Goal: Share content

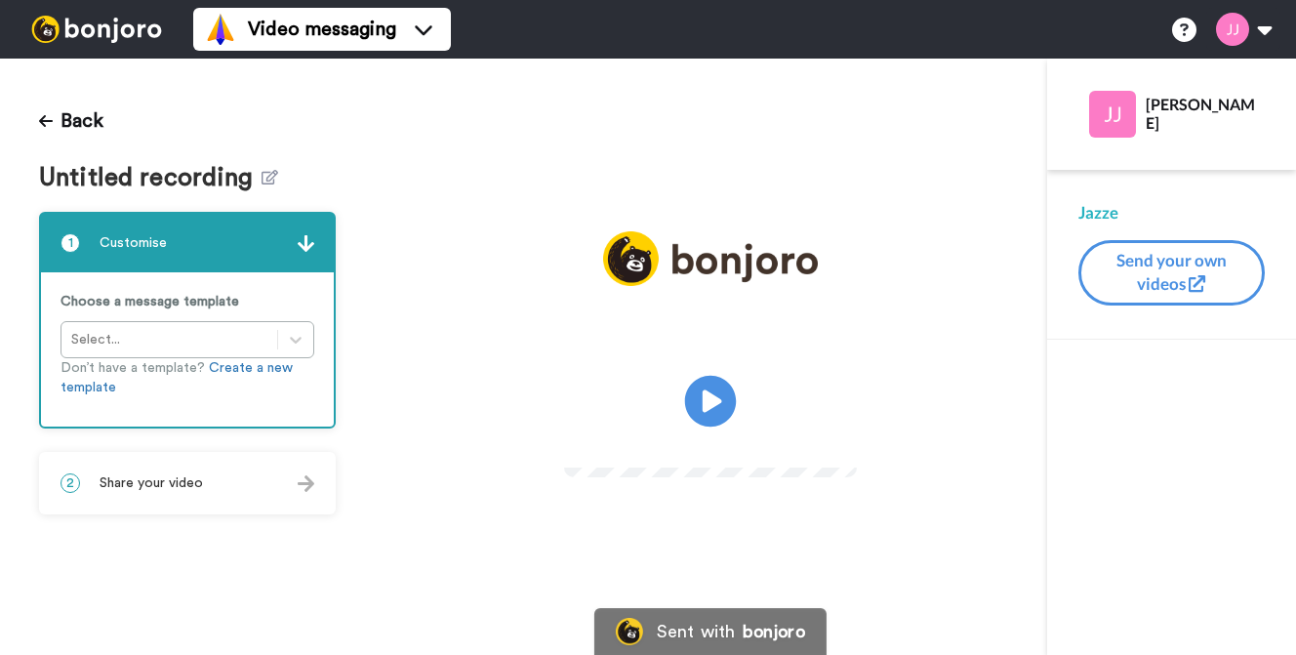
click at [707, 403] on icon at bounding box center [711, 402] width 52 height 52
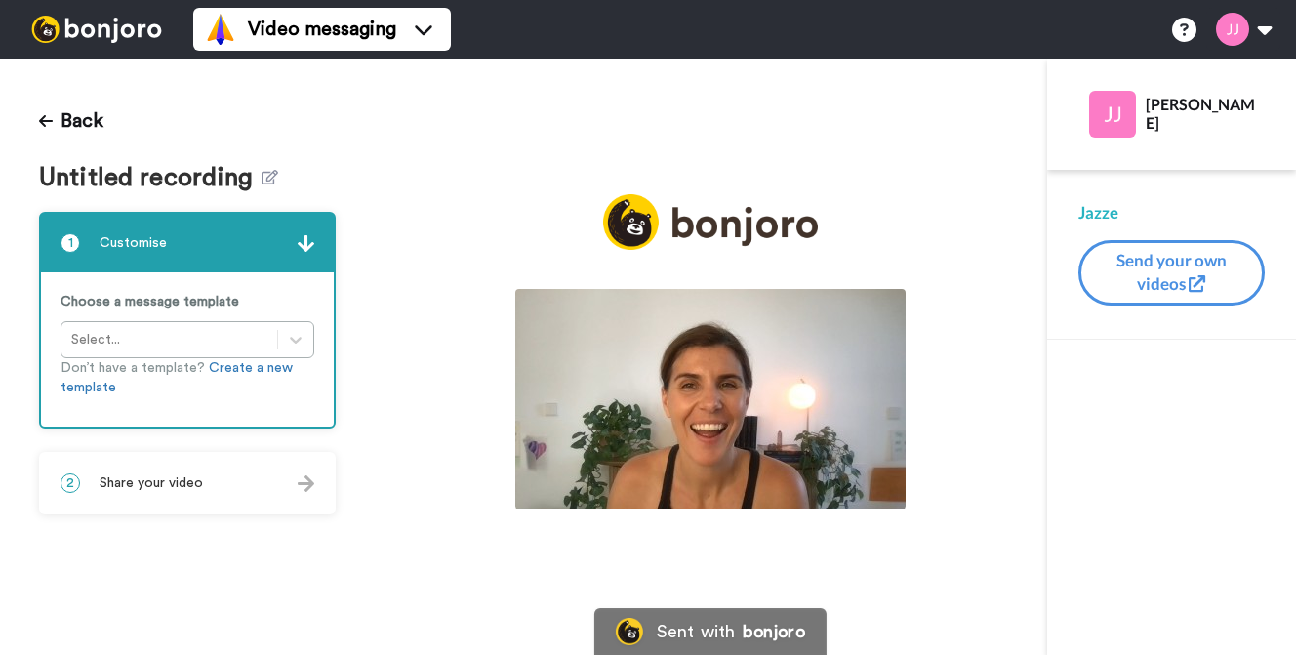
click at [716, 389] on img at bounding box center [710, 399] width 390 height 220
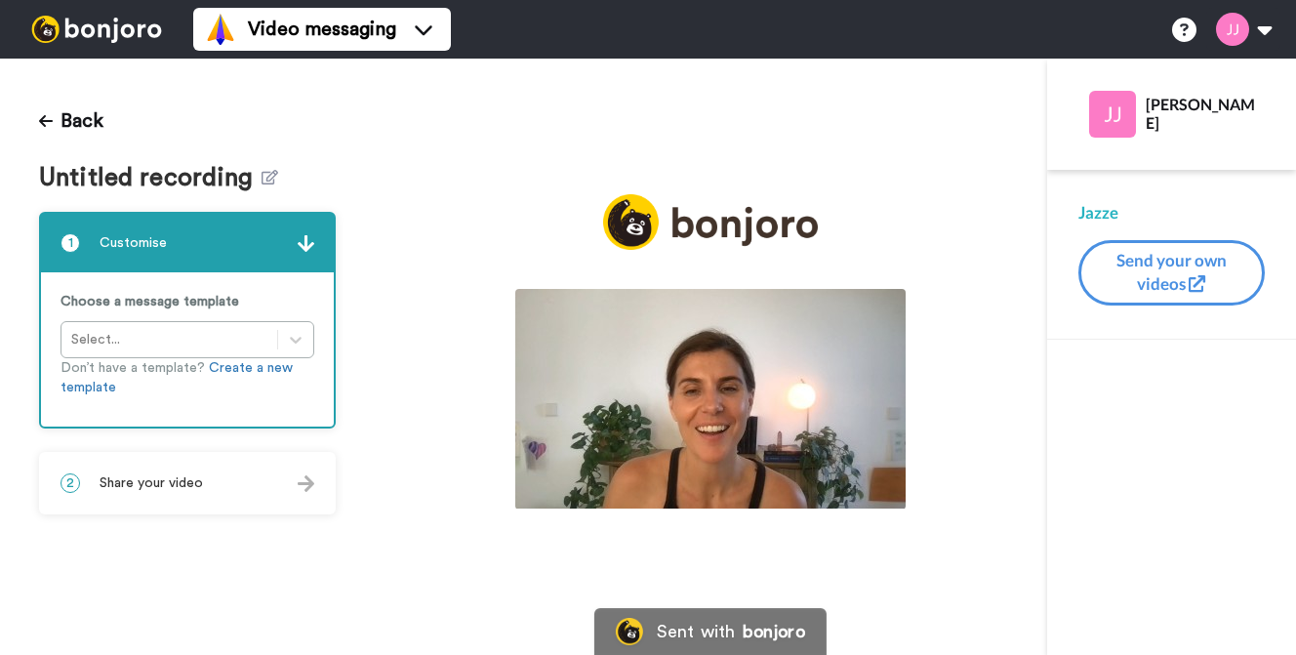
click at [720, 417] on img at bounding box center [710, 399] width 390 height 220
click at [260, 483] on div "2 Share your video" at bounding box center [187, 483] width 293 height 59
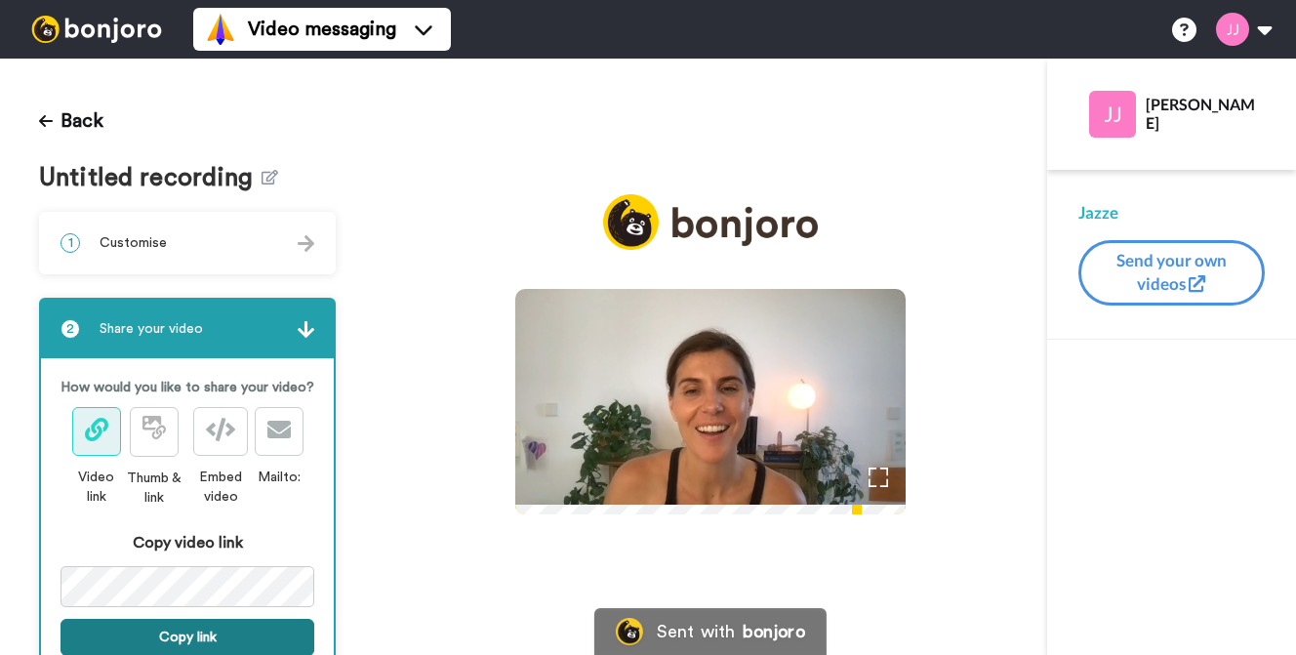
click at [161, 623] on button "Copy link" at bounding box center [187, 637] width 254 height 37
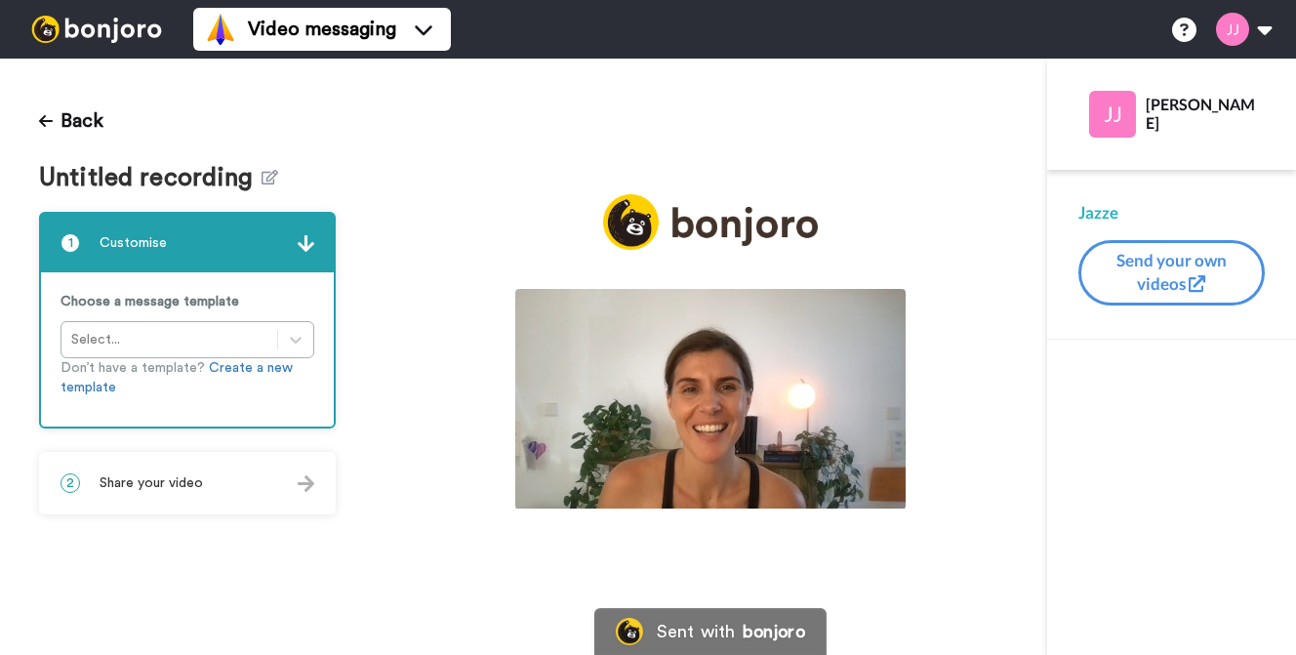
click at [193, 484] on span "Share your video" at bounding box center [151, 483] width 103 height 20
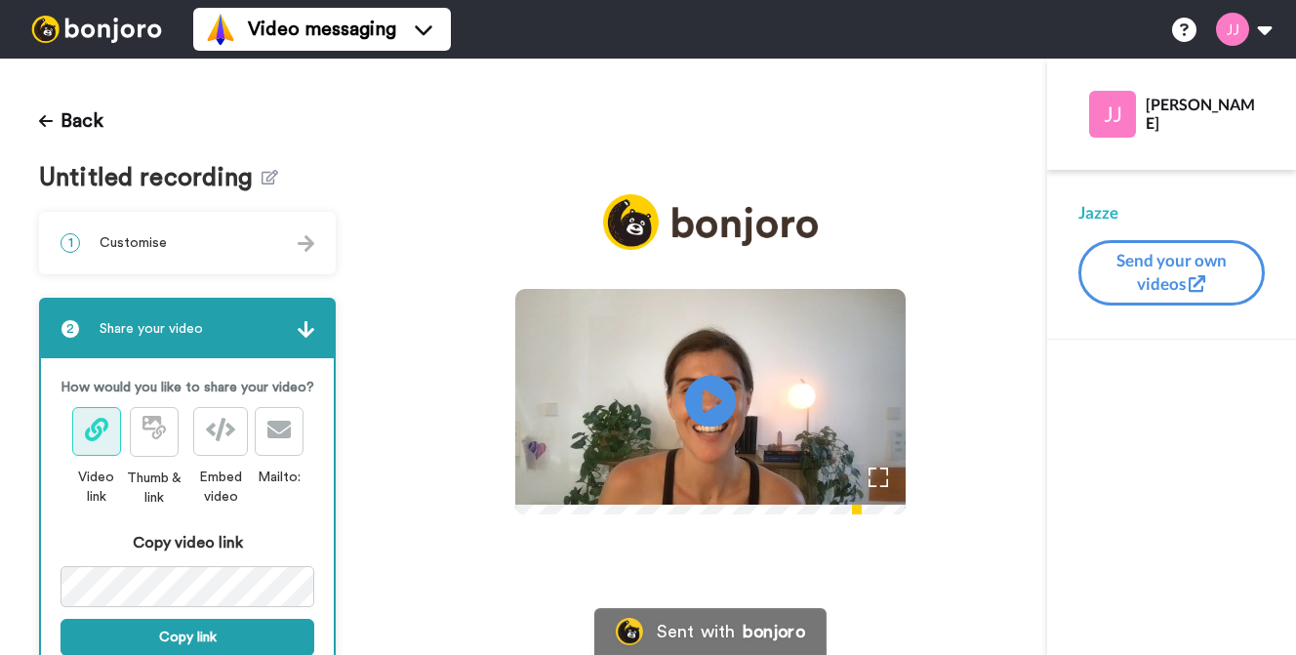
click at [737, 398] on icon at bounding box center [711, 402] width 52 height 52
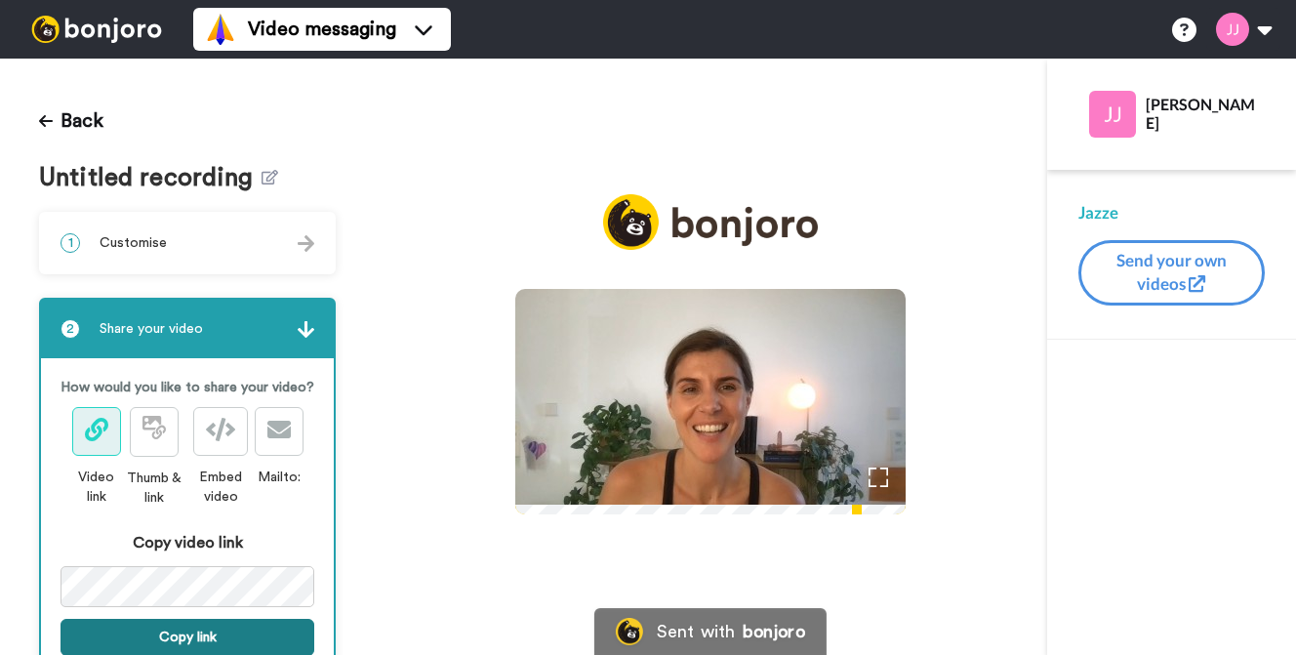
click at [166, 633] on button "Copy link" at bounding box center [187, 637] width 254 height 37
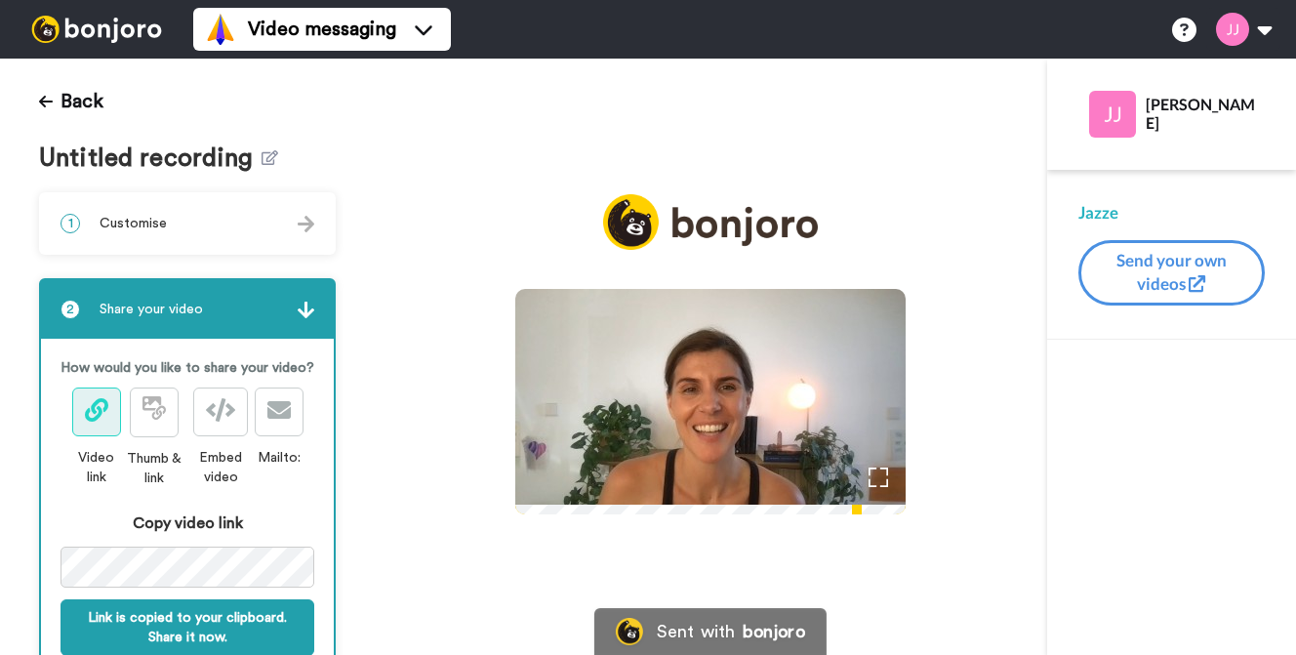
click at [905, 504] on div at bounding box center [710, 483] width 390 height 41
click at [715, 401] on icon "Play/Pause" at bounding box center [711, 401] width 52 height 93
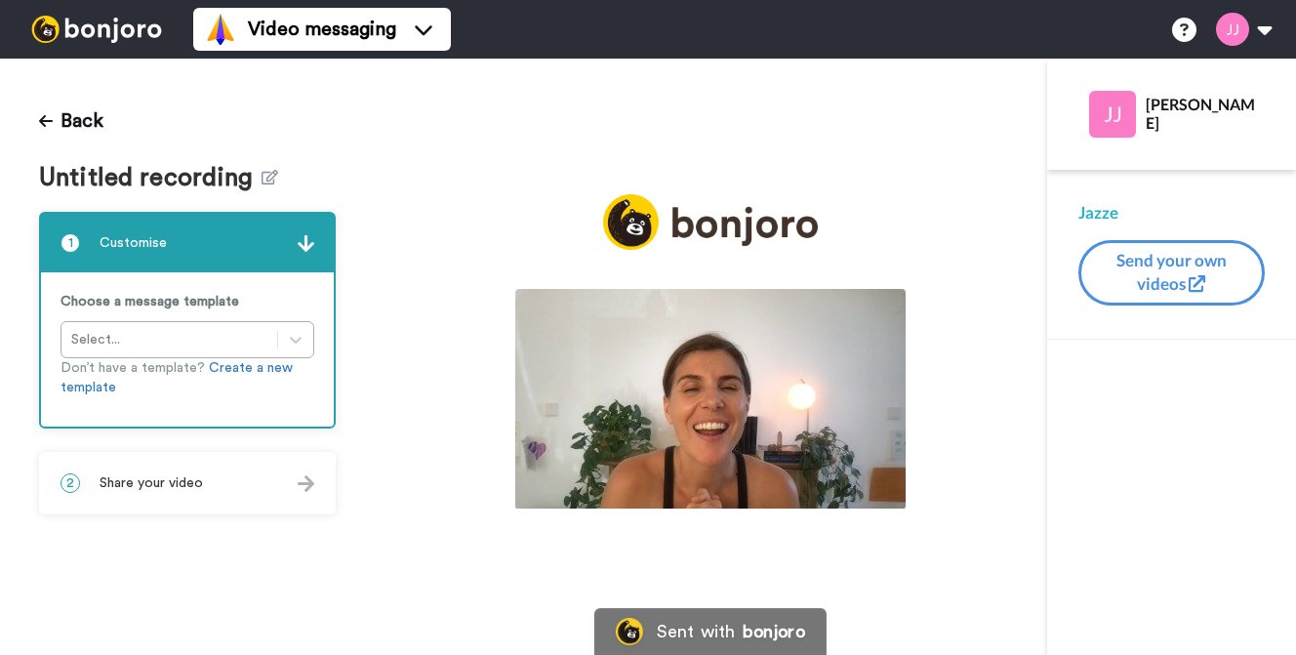
click at [678, 395] on img at bounding box center [710, 399] width 390 height 220
click at [184, 488] on span "Share your video" at bounding box center [151, 483] width 103 height 20
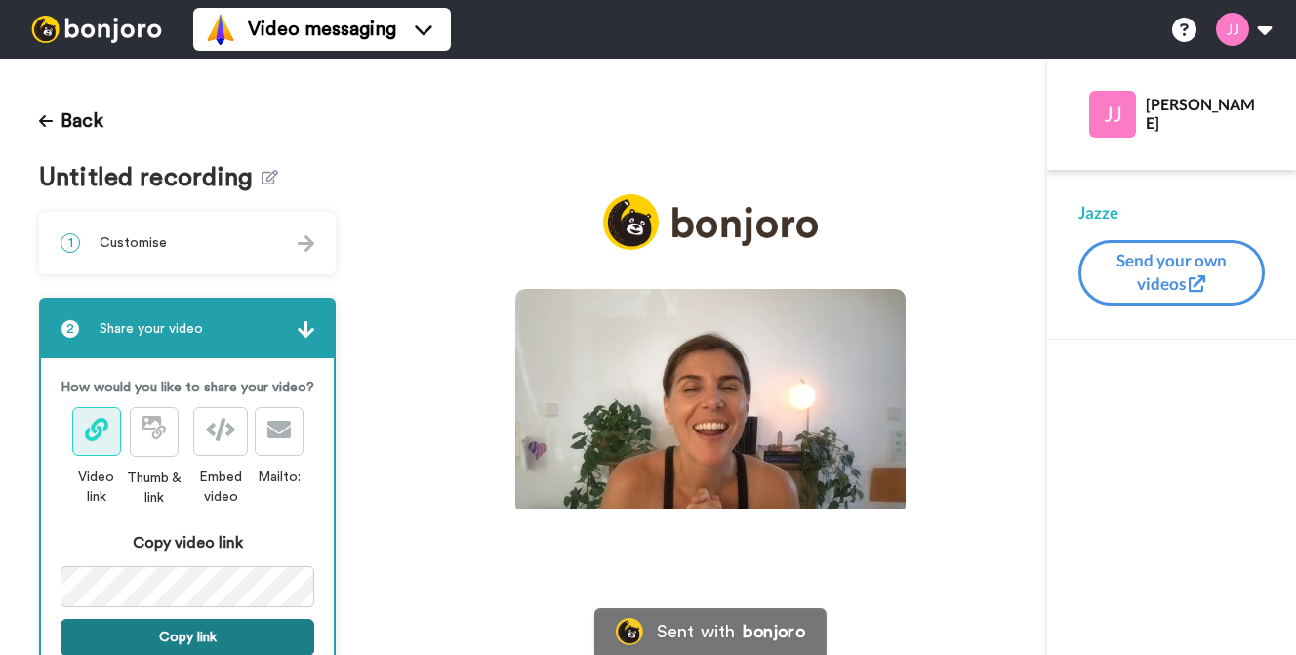
click at [187, 638] on button "Copy link" at bounding box center [187, 637] width 254 height 37
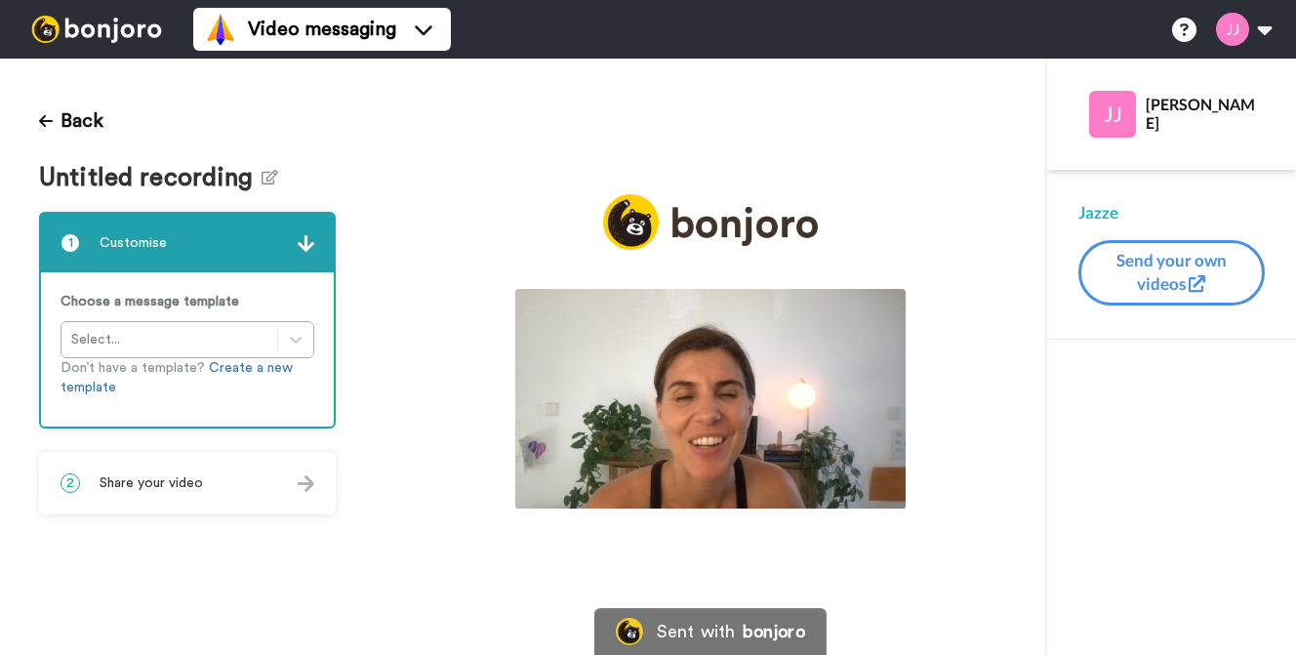
click at [197, 485] on span "Share your video" at bounding box center [151, 483] width 103 height 20
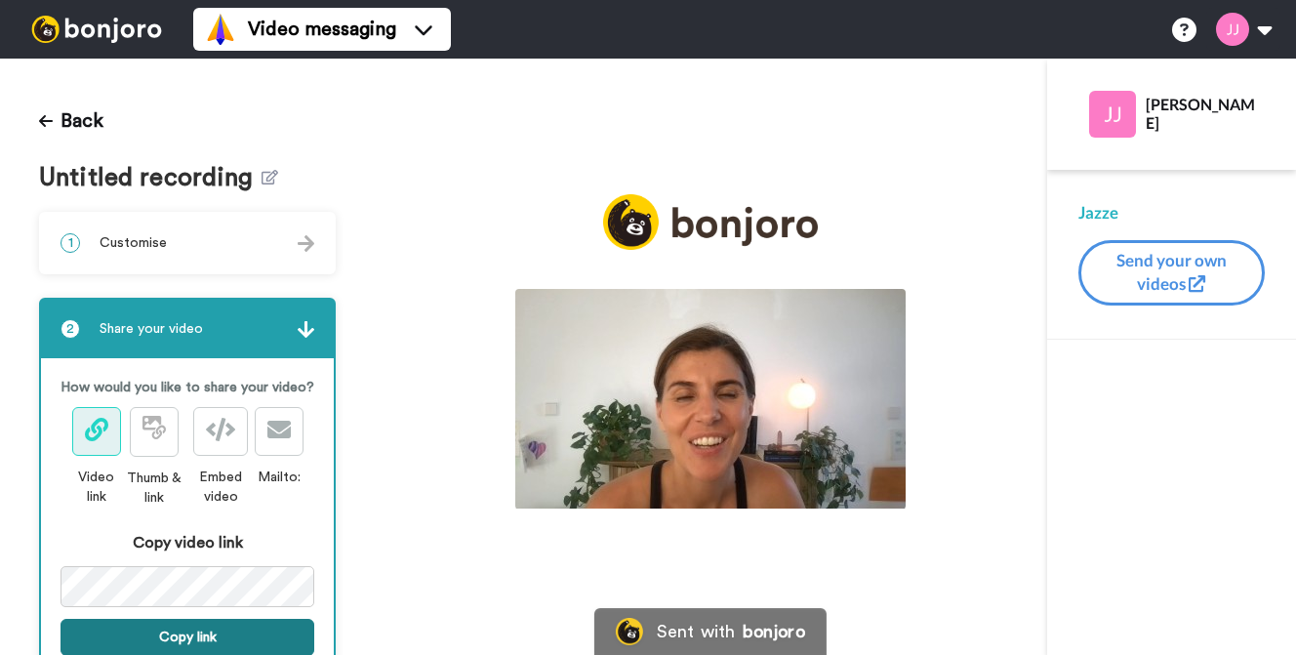
click at [190, 638] on button "Copy link" at bounding box center [187, 637] width 254 height 37
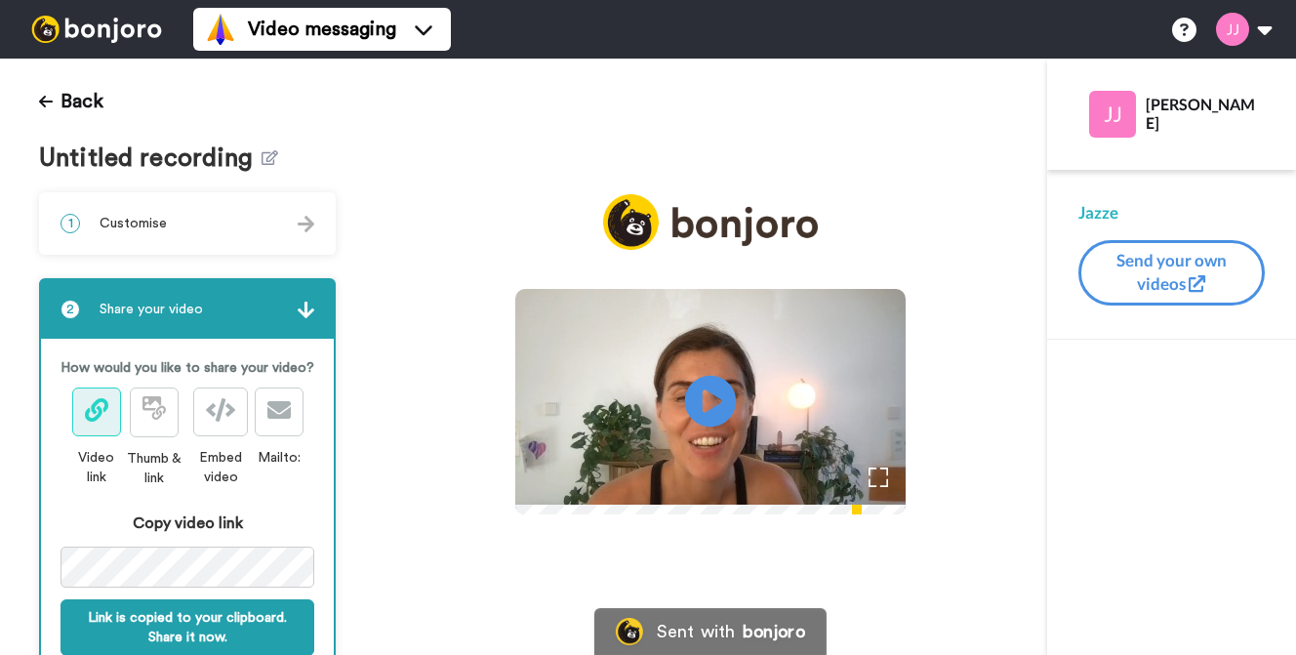
click at [700, 380] on icon "Play/Pause" at bounding box center [711, 401] width 52 height 93
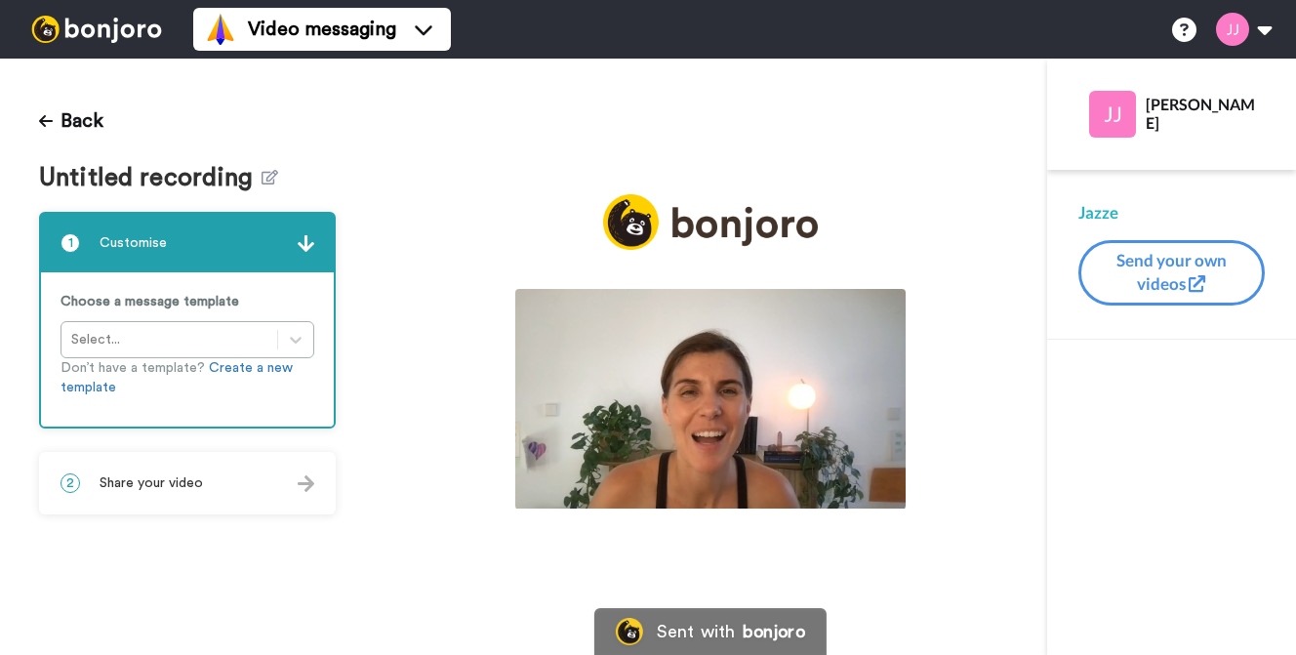
click at [180, 481] on span "Share your video" at bounding box center [151, 483] width 103 height 20
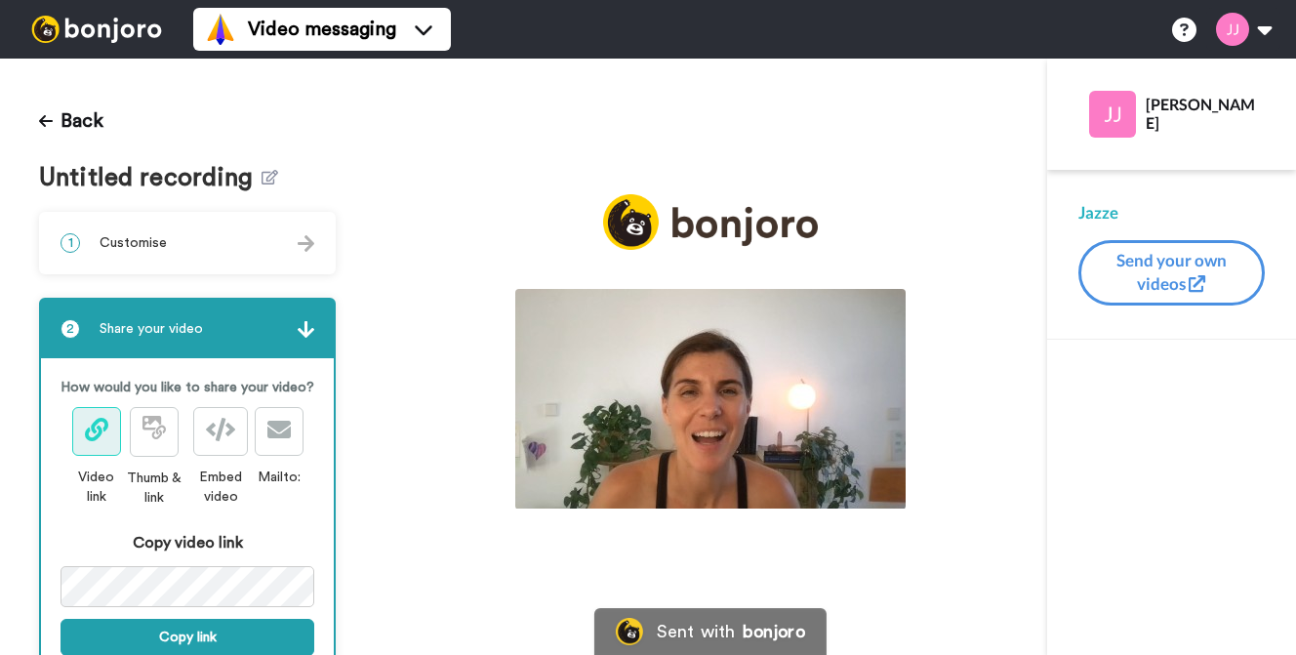
click at [718, 387] on img at bounding box center [710, 399] width 390 height 220
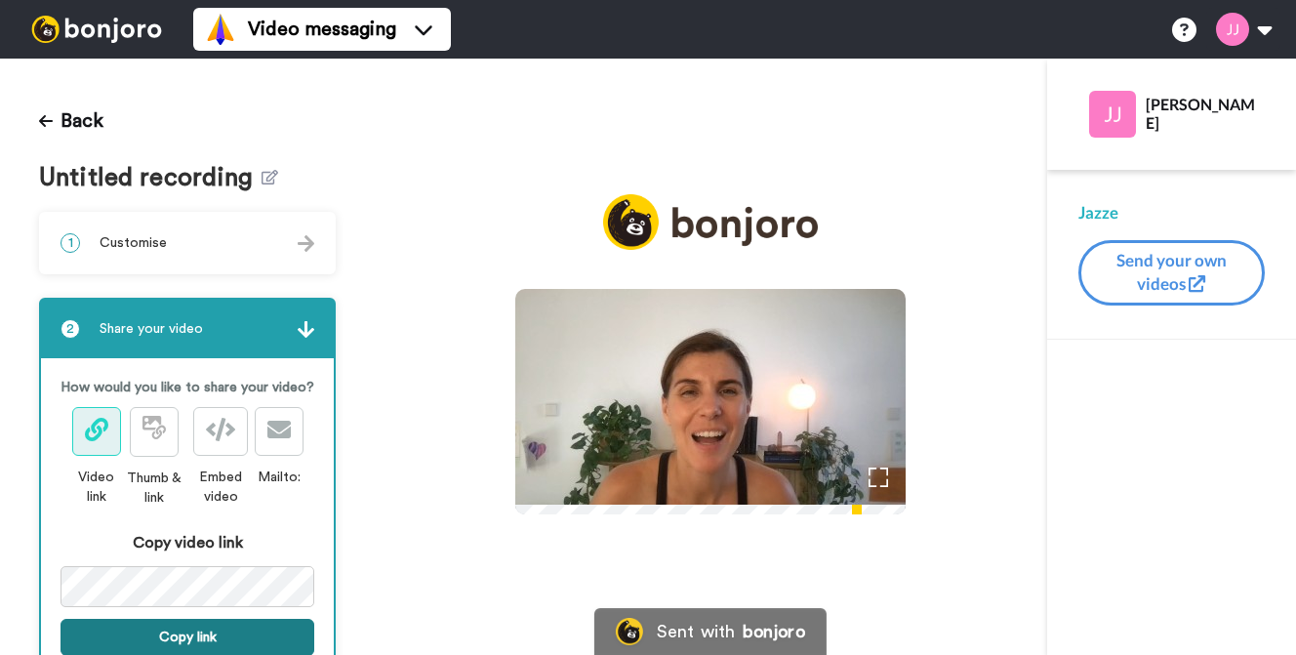
drag, startPoint x: 169, startPoint y: 628, endPoint x: 176, endPoint y: 612, distance: 17.9
click at [169, 626] on button "Copy link" at bounding box center [187, 637] width 254 height 37
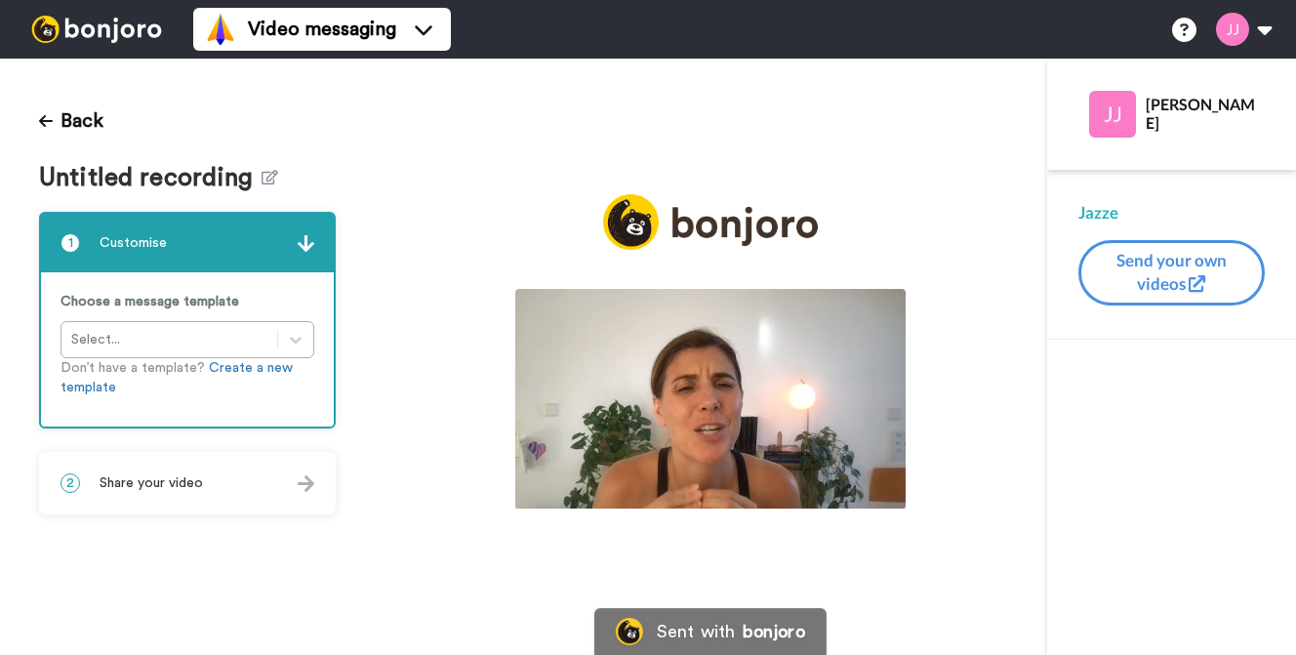
click at [672, 371] on img at bounding box center [710, 399] width 390 height 220
click at [178, 490] on span "Share your video" at bounding box center [151, 483] width 103 height 20
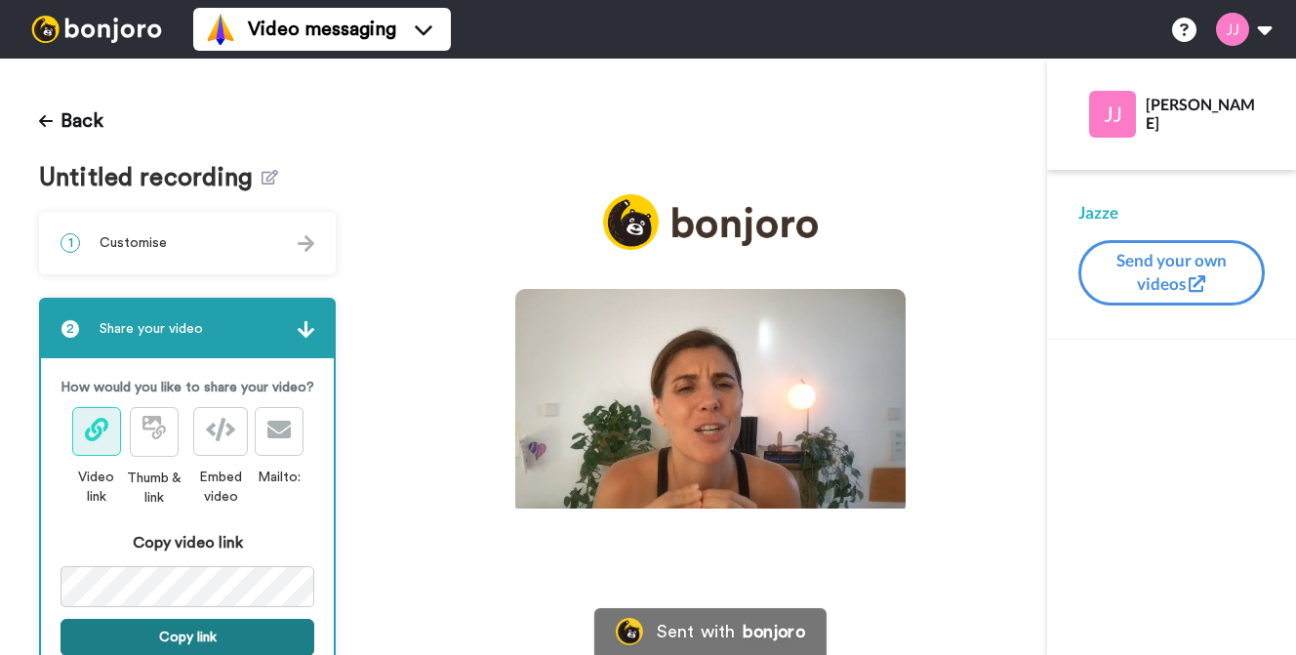
click at [166, 633] on button "Copy link" at bounding box center [187, 637] width 254 height 37
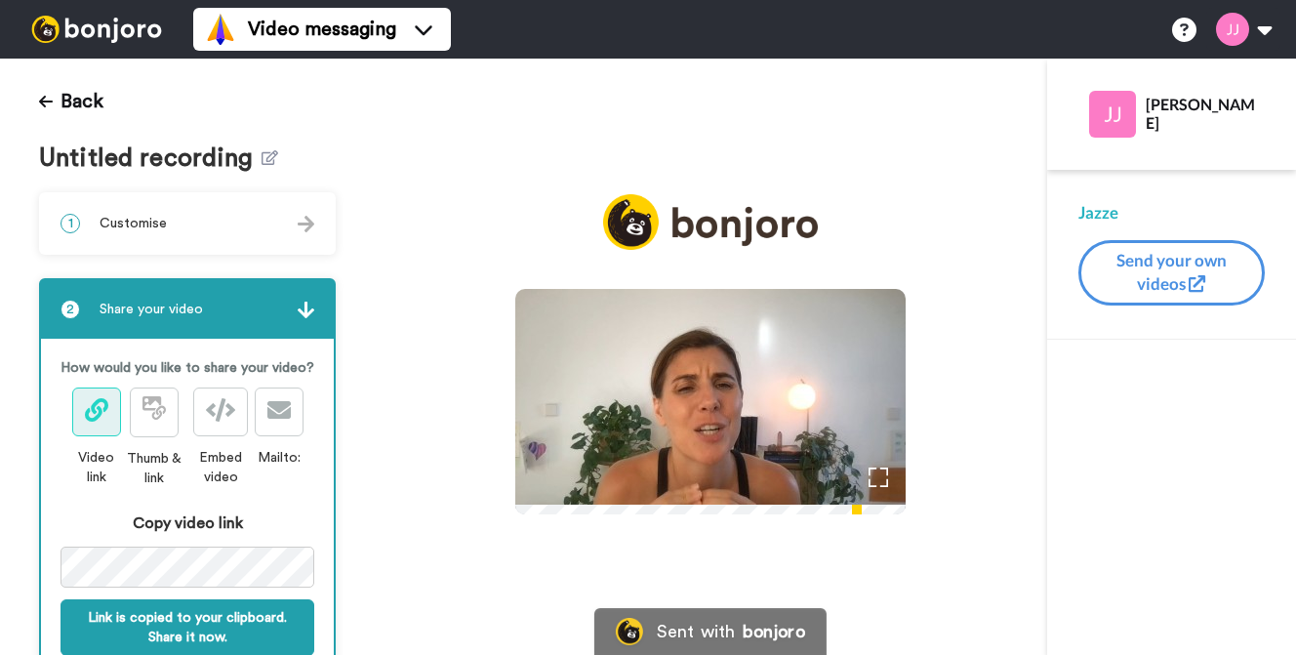
click at [721, 394] on icon "Play/Pause" at bounding box center [711, 401] width 52 height 93
click at [721, 394] on icon at bounding box center [711, 402] width 52 height 52
